Goal: Complete application form

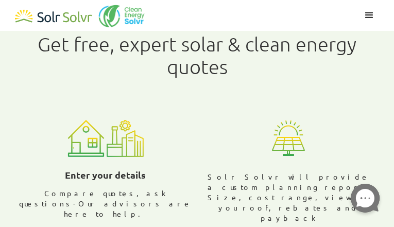
radio input "true"
radio input "false"
type input "KqIUMjnNxorJ"
type input "YBEViveU"
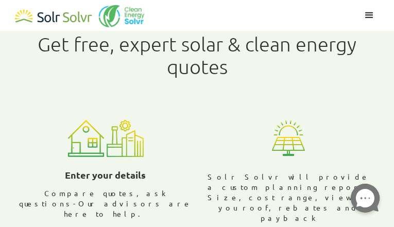
type input "[EMAIL_ADDRESS][DOMAIN_NAME]"
type input "CtpXXCHmaM"
type input "OsBQrKsqF"
type input "5437116286"
radio input "true"
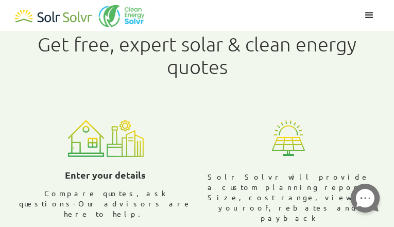
radio input "true"
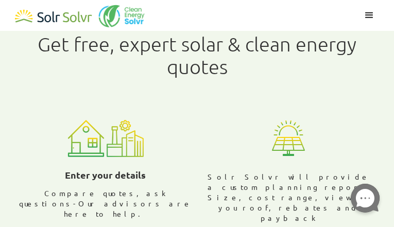
radio input "false"
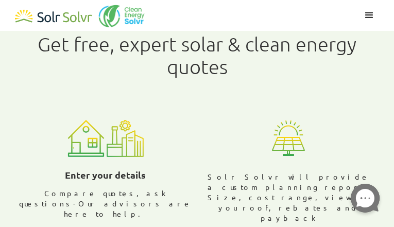
checkbox input "true"
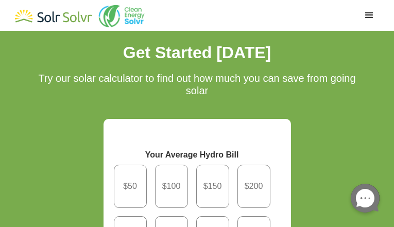
type input "QBmzywbvvamWO"
type input "AjTpHYBCeicRZBnq"
radio input "true"
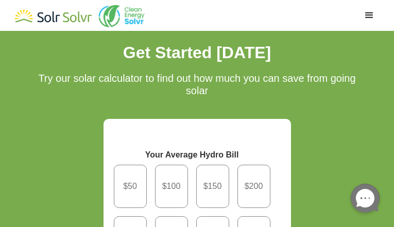
radio input "true"
type input "[EMAIL_ADDRESS][DOMAIN_NAME]"
radio input "true"
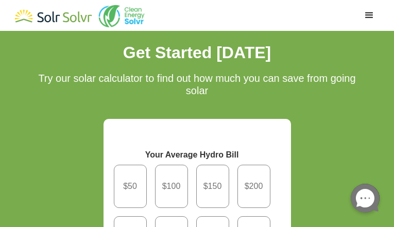
radio input "false"
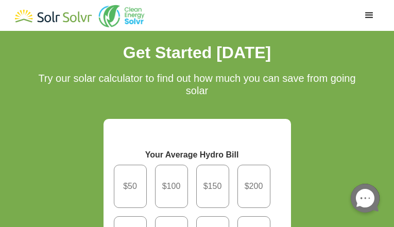
radio input "false"
type input "BeihhOySrQF"
type input "CBVYumhEiJi"
type input "7727676623"
radio input "true"
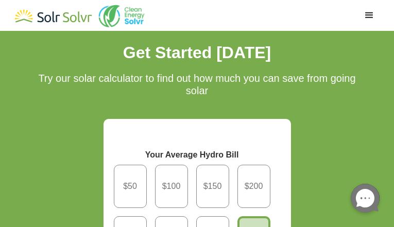
checkbox input "true"
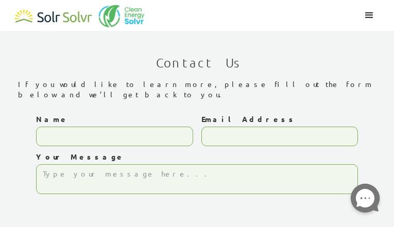
type input "hiIAbGbvFoOhGM"
type input "[EMAIL_ADDRESS][DOMAIN_NAME]"
